Goal: Find specific page/section: Find specific page/section

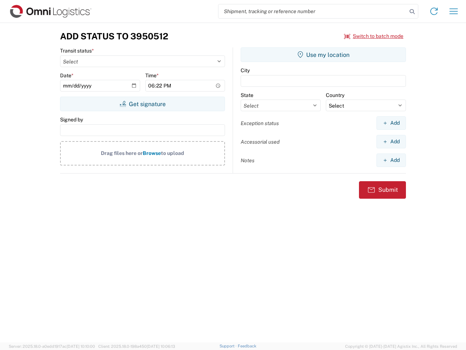
click at [313, 11] on input "search" at bounding box center [312, 11] width 189 height 14
click at [412, 12] on icon at bounding box center [412, 12] width 10 height 10
click at [434, 11] on icon at bounding box center [434, 11] width 12 height 12
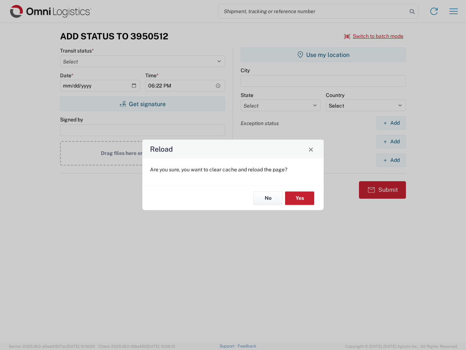
click at [374, 36] on div "Reload Are you sure, you want to clear cache and reload the page? No Yes" at bounding box center [233, 175] width 466 height 350
click at [142, 104] on div "Reload Are you sure, you want to clear cache and reload the page? No Yes" at bounding box center [233, 175] width 466 height 350
click at [323, 55] on div "Reload Are you sure, you want to clear cache and reload the page? No Yes" at bounding box center [233, 175] width 466 height 350
click at [391, 123] on div "Reload Are you sure, you want to clear cache and reload the page? No Yes" at bounding box center [233, 175] width 466 height 350
click at [391, 141] on div "Reload Are you sure, you want to clear cache and reload the page? No Yes" at bounding box center [233, 175] width 466 height 350
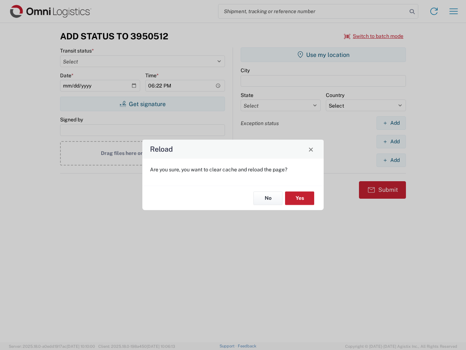
click at [391, 160] on div "Reload Are you sure, you want to clear cache and reload the page? No Yes" at bounding box center [233, 175] width 466 height 350
